Goal: Information Seeking & Learning: Find specific fact

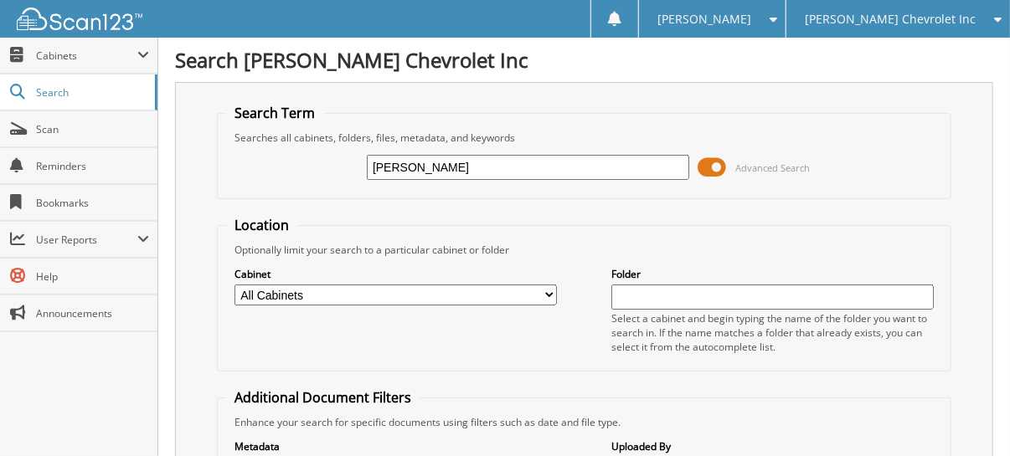
type input "[PERSON_NAME]"
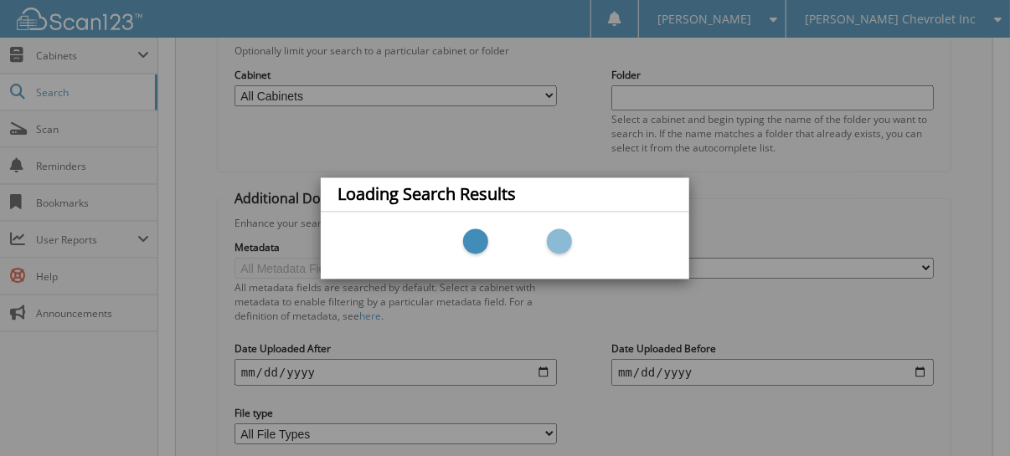
scroll to position [315, 0]
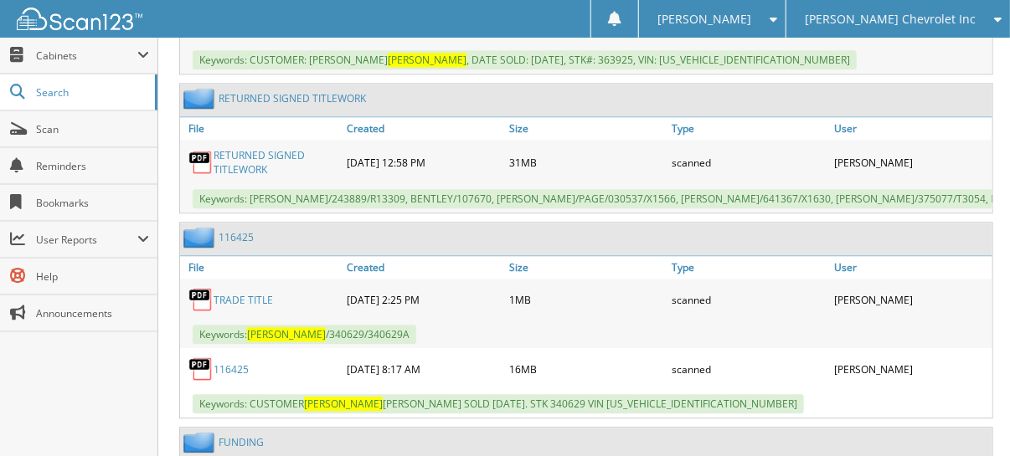
scroll to position [1674, 0]
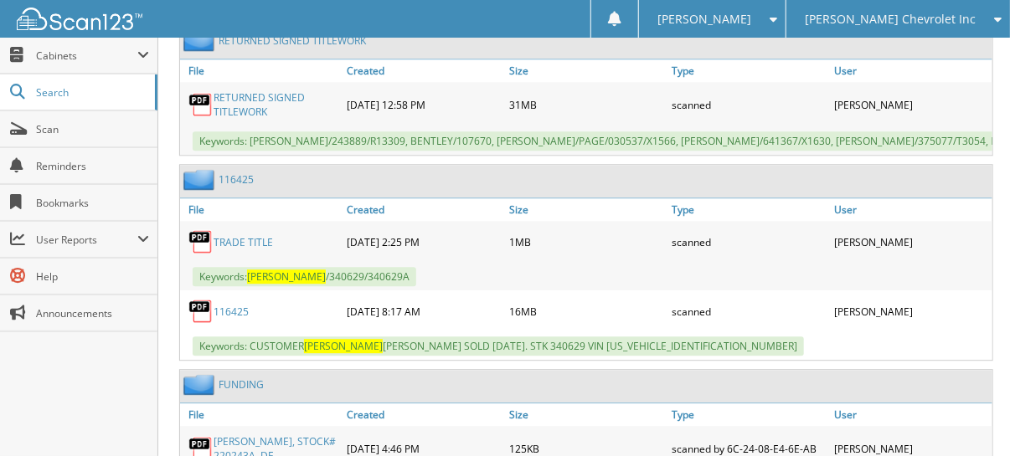
click at [227, 305] on link "116425" at bounding box center [230, 312] width 35 height 14
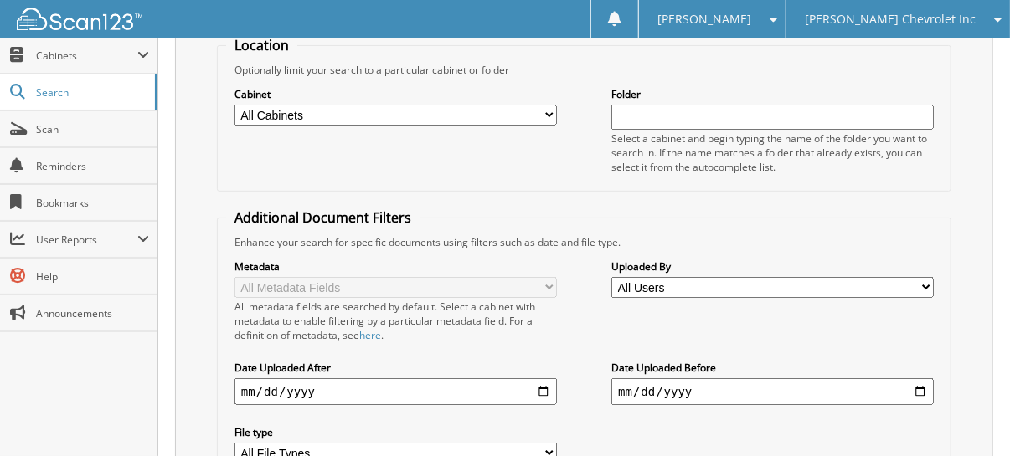
scroll to position [83, 0]
